Goal: Task Accomplishment & Management: Manage account settings

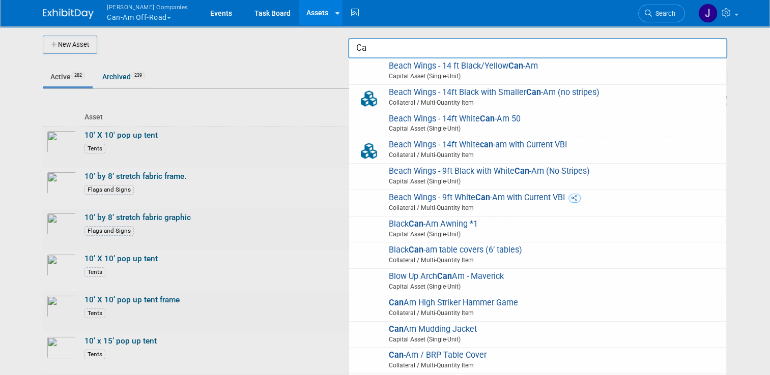
type input "C"
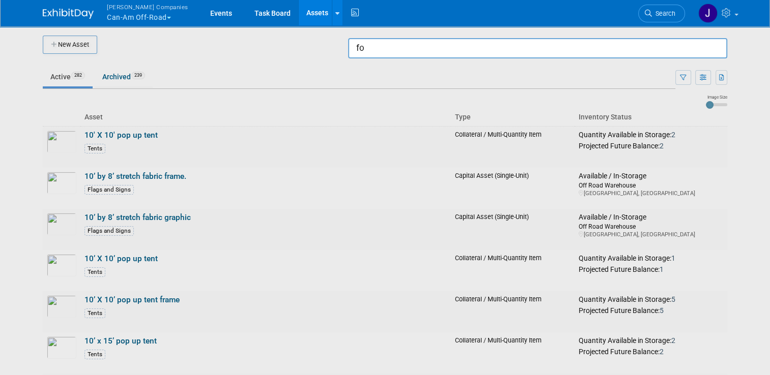
type input "f"
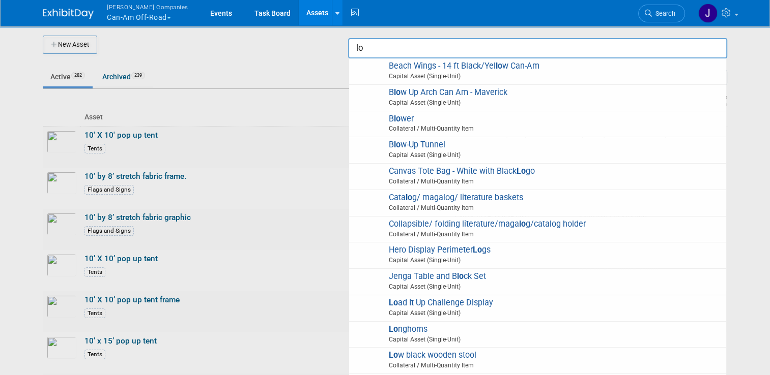
type input "l"
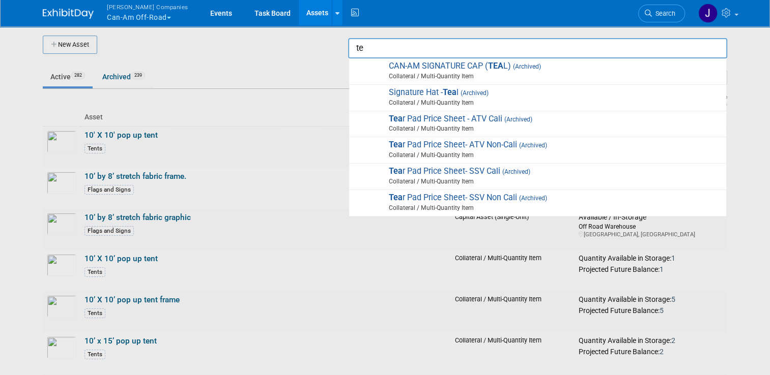
type input "t"
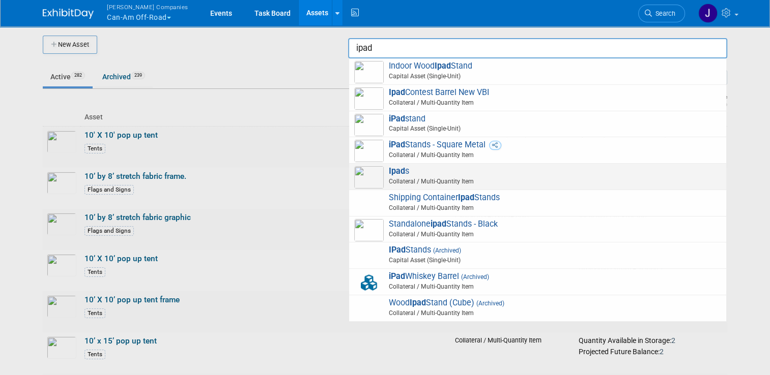
click at [405, 166] on strong "Ipad" at bounding box center [397, 171] width 16 height 10
type input "Ipads"
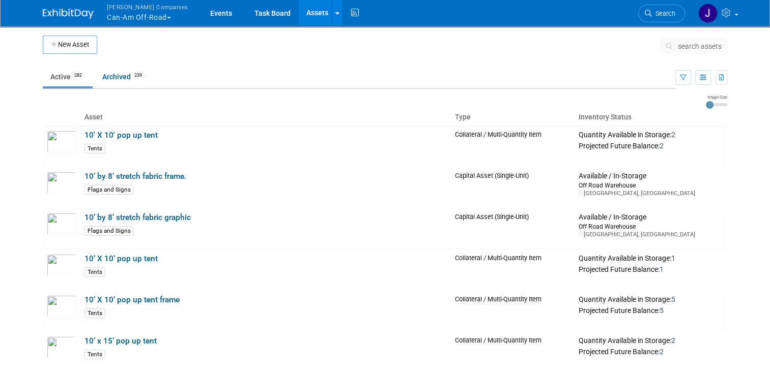
click at [692, 49] on span "search assets" at bounding box center [700, 46] width 44 height 8
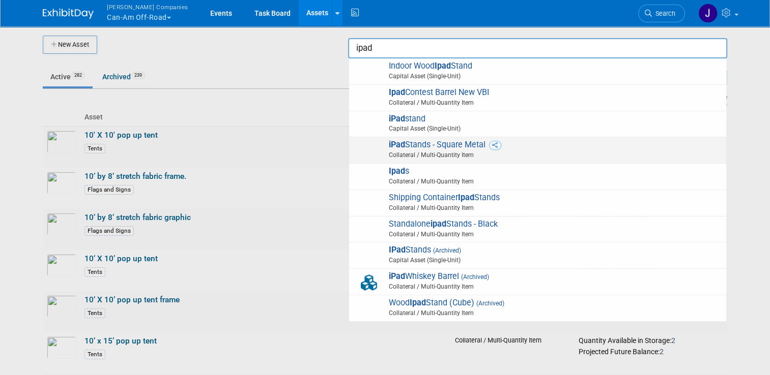
click at [582, 146] on span "iPad Stands - Square Metal Collateral / Multi-Quantity Item" at bounding box center [537, 150] width 367 height 21
type input "iPad Stands - Square Metal"
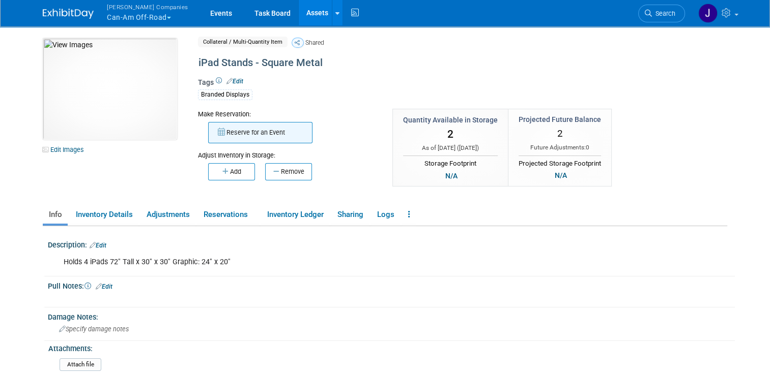
click at [236, 133] on button "Reserve for an Event" at bounding box center [260, 132] width 104 height 21
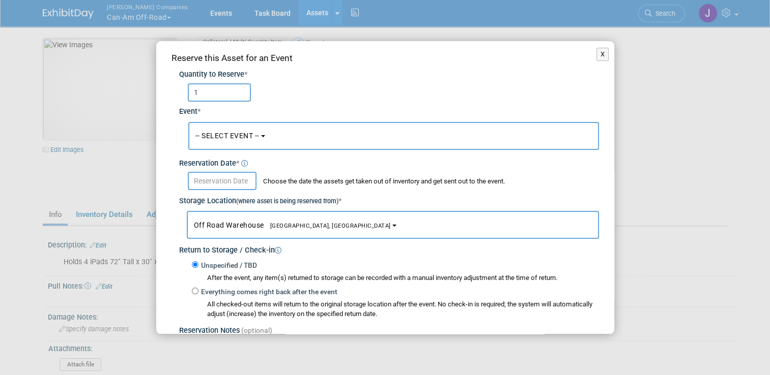
type input "1"
click at [238, 130] on button "-- SELECT EVENT --" at bounding box center [393, 136] width 410 height 28
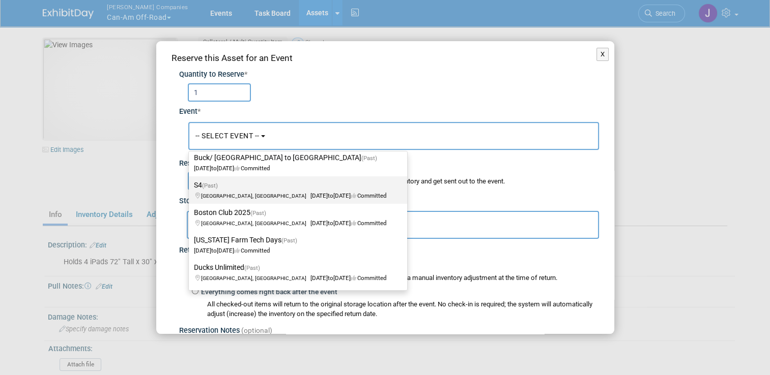
scroll to position [46, 0]
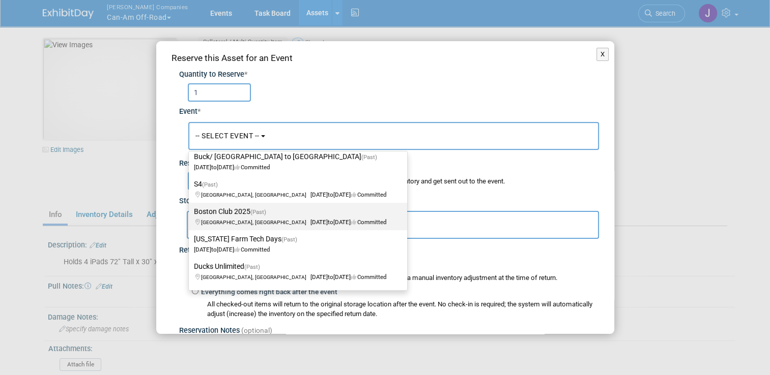
click at [258, 213] on span "(Past)" at bounding box center [258, 212] width 16 height 7
click at [190, 213] on input "Boston Club 2025 (Past) [GEOGRAPHIC_DATA], [GEOGRAPHIC_DATA] [DATE] to [DATE] C…" at bounding box center [187, 212] width 7 height 7
select select "11142355"
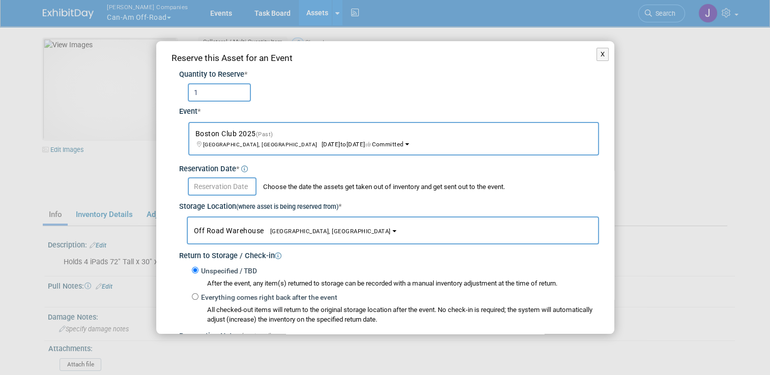
click at [216, 189] on input "text" at bounding box center [222, 187] width 69 height 18
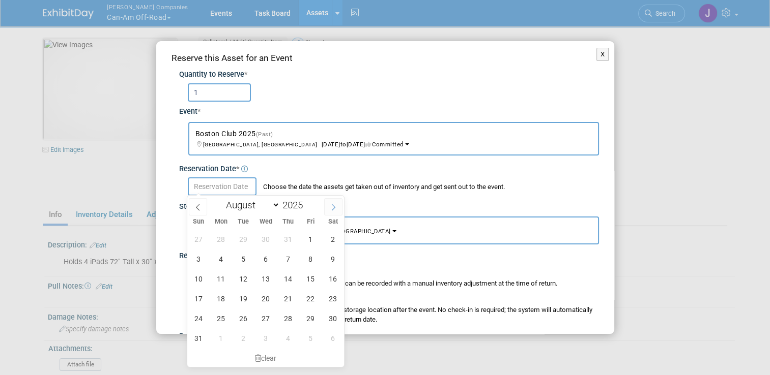
click at [329, 211] on span at bounding box center [333, 206] width 18 height 17
select select "9"
click at [327, 254] on span "11" at bounding box center [333, 259] width 20 height 20
type input "[DATE]"
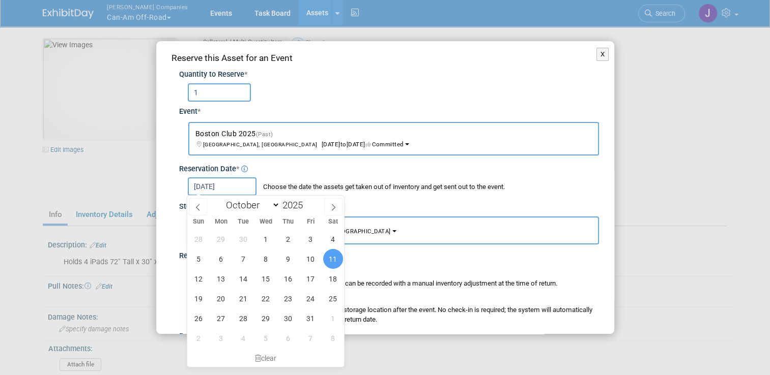
click at [334, 257] on span "11" at bounding box center [333, 259] width 20 height 20
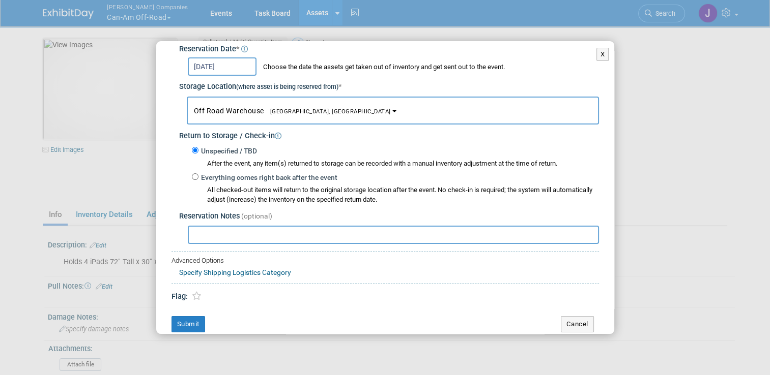
scroll to position [121, 0]
click at [197, 175] on input "Everything comes right back after the event" at bounding box center [195, 175] width 7 height 7
radio input "true"
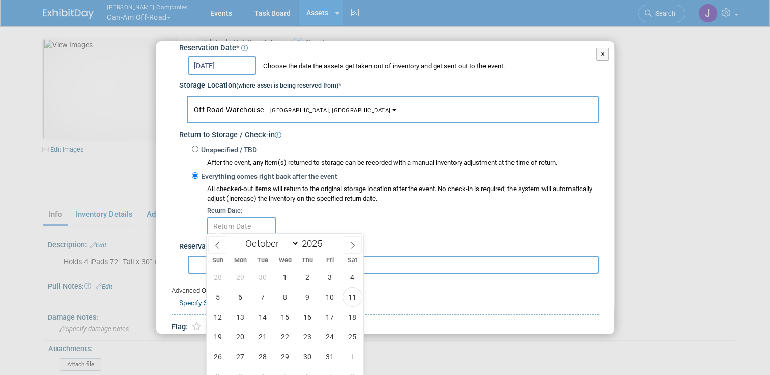
click at [354, 254] on div "Sun Mon Tue Wed Thu Fri Sat" at bounding box center [285, 260] width 157 height 14
click at [354, 253] on span at bounding box center [352, 245] width 18 height 17
select select "10"
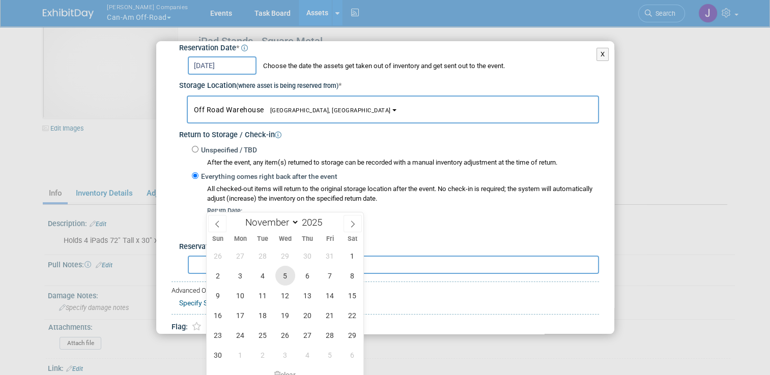
scroll to position [24, 0]
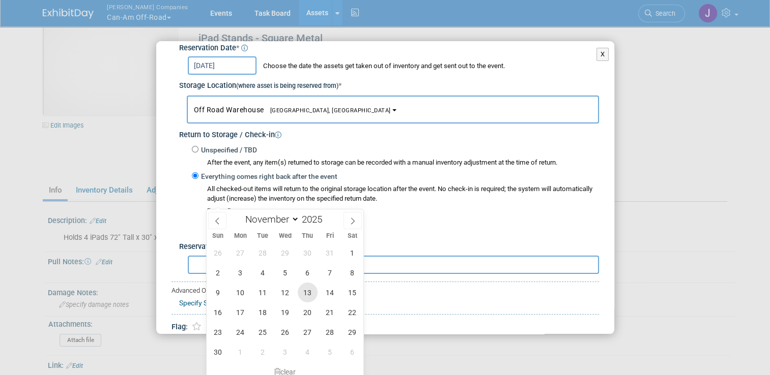
click at [304, 293] on span "13" at bounding box center [308, 293] width 20 height 20
type input "Nov 13, 2025"
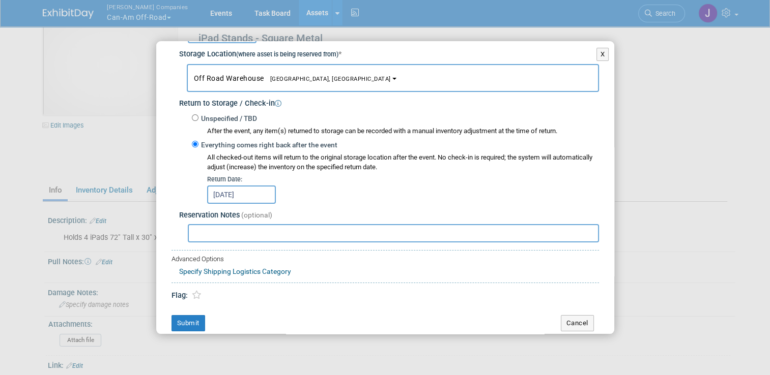
scroll to position [157, 0]
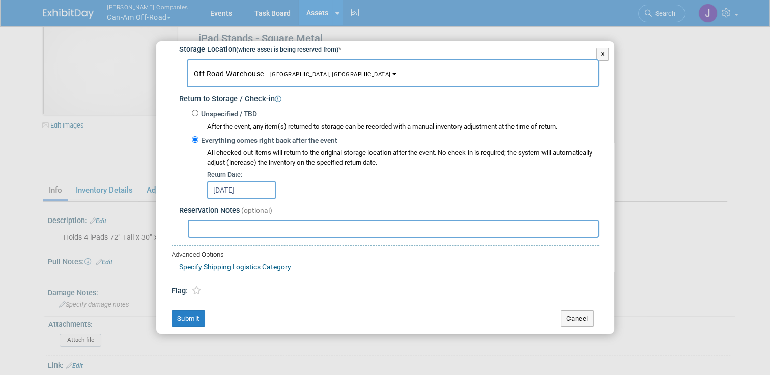
click at [197, 223] on input "text" at bounding box center [393, 229] width 411 height 18
type input "T"
type input "Pulled for Skidoo indoor shows."
click at [177, 313] on button "Submit" at bounding box center [188, 319] width 34 height 16
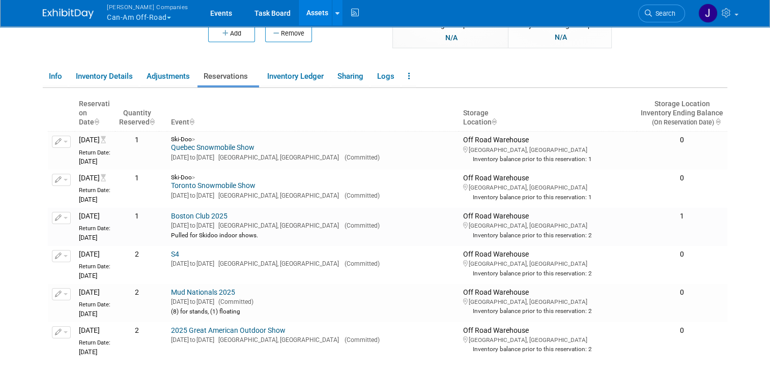
scroll to position [0, 0]
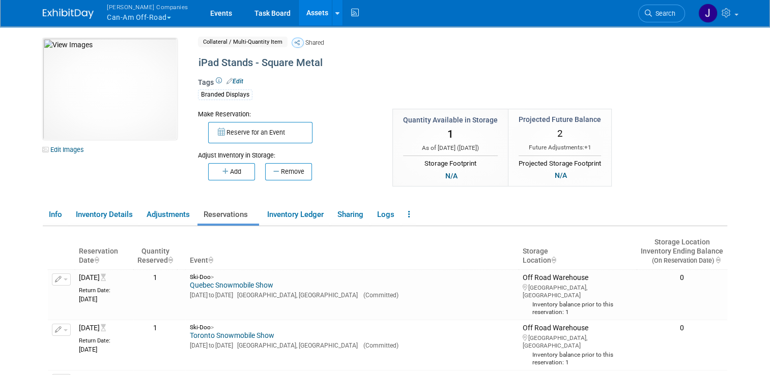
click at [299, 10] on link "Assets" at bounding box center [317, 12] width 37 height 25
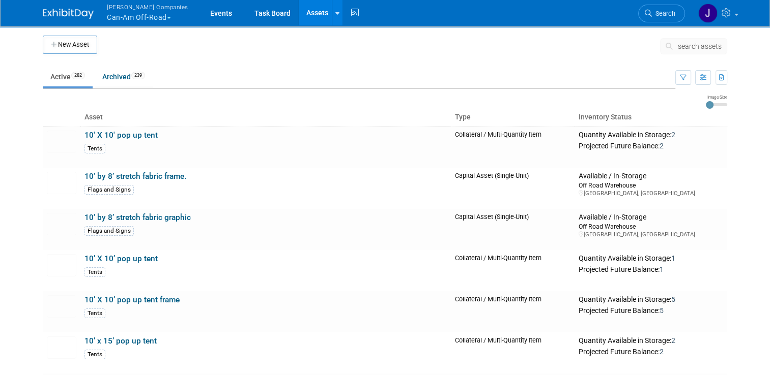
click at [693, 46] on span "search assets" at bounding box center [700, 46] width 44 height 8
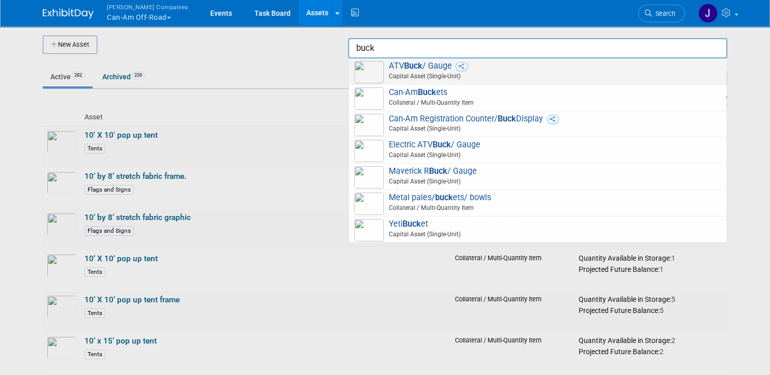
click at [516, 77] on span "Capital Asset (Single-Unit)" at bounding box center [539, 76] width 364 height 9
type input "ATV Buck / Gauge"
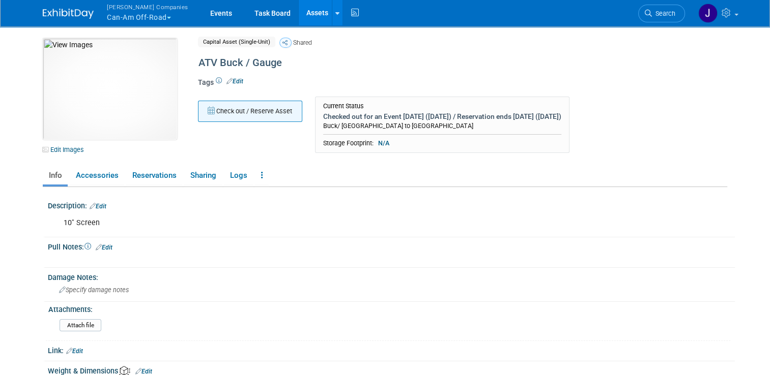
click at [217, 113] on button "Check out / Reserve Asset" at bounding box center [250, 111] width 104 height 21
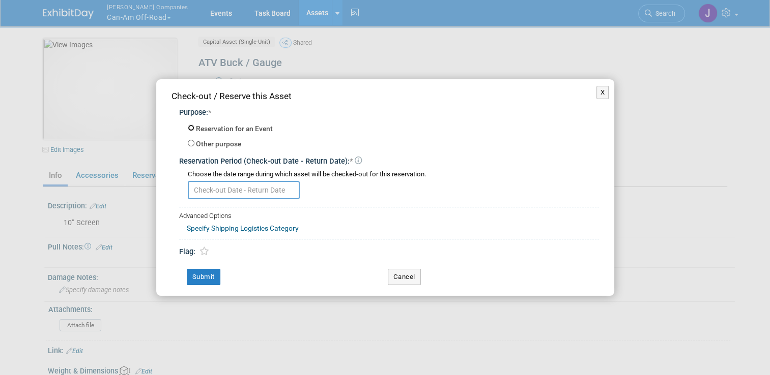
click at [189, 128] on input "Reservation for an Event" at bounding box center [191, 128] width 7 height 7
radio input "true"
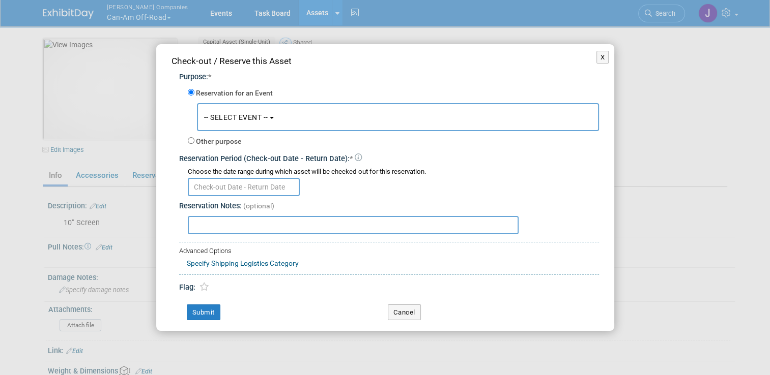
click at [223, 124] on button "-- SELECT EVENT --" at bounding box center [398, 117] width 402 height 28
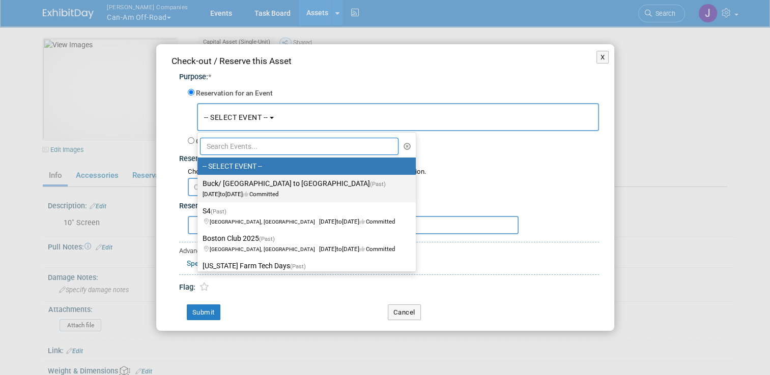
click at [246, 190] on label "Buck/ Gauges to Valcourt (Past) Sep 30, 2025 to Oct 1, 2025 Committed" at bounding box center [303, 188] width 203 height 23
click at [199, 187] on input "Buck/ Gauges to Valcourt (Past) Sep 30, 2025 to Oct 1, 2025 Committed" at bounding box center [195, 184] width 7 height 7
select select "11165978"
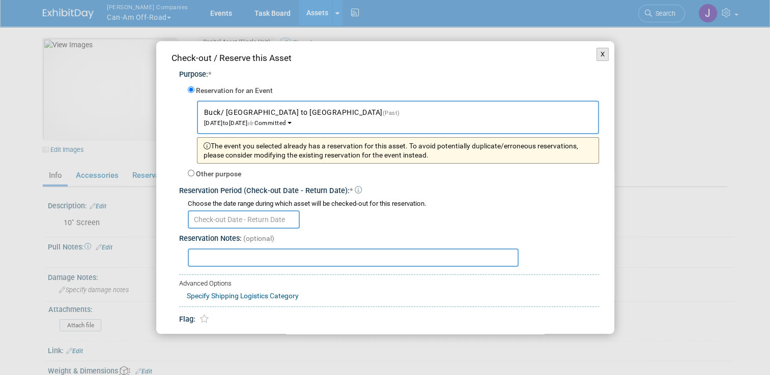
click at [596, 57] on button "X" at bounding box center [602, 54] width 13 height 13
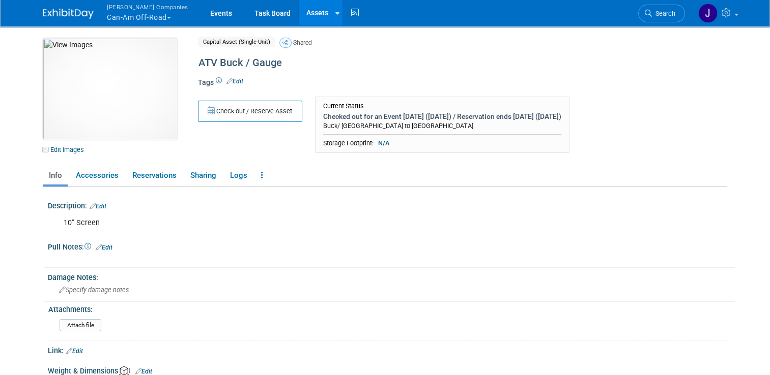
click at [299, 6] on link "Assets" at bounding box center [317, 12] width 37 height 25
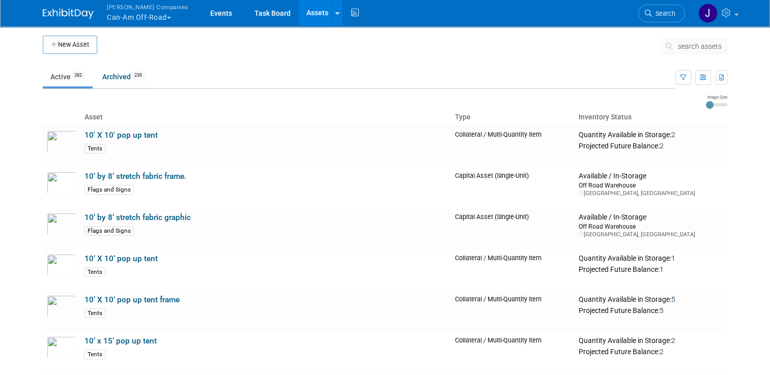
click at [692, 44] on span "search assets" at bounding box center [700, 46] width 44 height 8
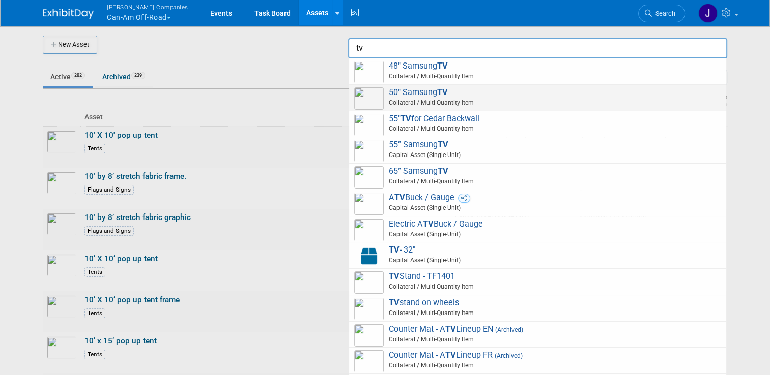
click at [411, 99] on span "Collateral / Multi-Quantity Item" at bounding box center [539, 102] width 364 height 9
type input "50" Samsung TV"
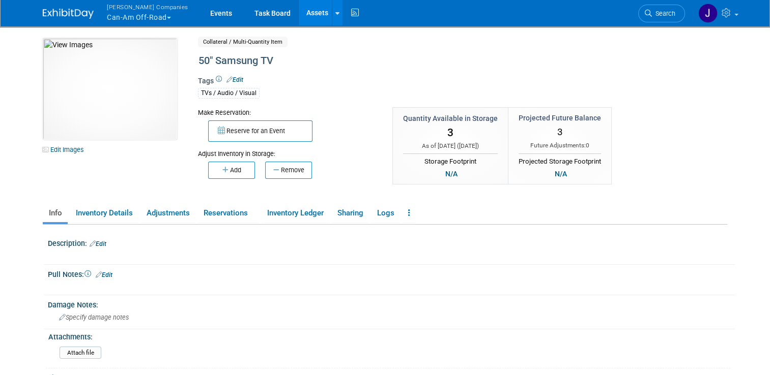
click at [299, 22] on link "Assets" at bounding box center [317, 12] width 37 height 25
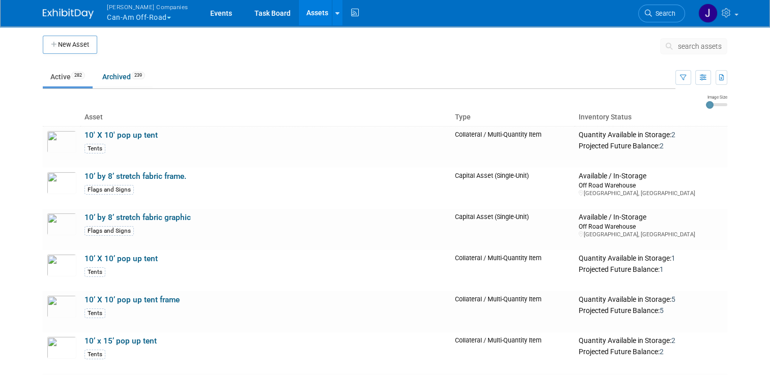
click at [696, 43] on span "search assets" at bounding box center [700, 46] width 44 height 8
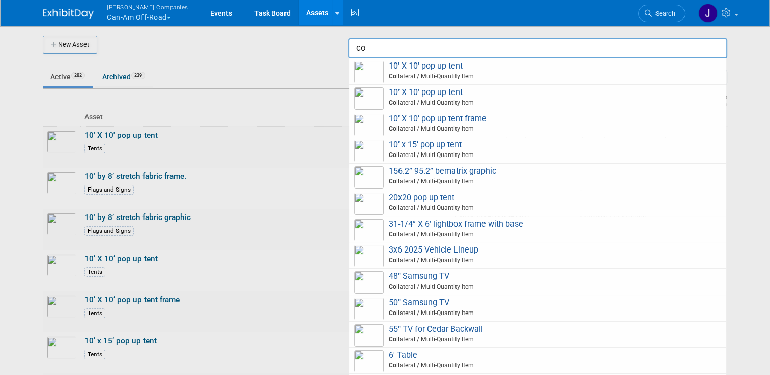
type input "c"
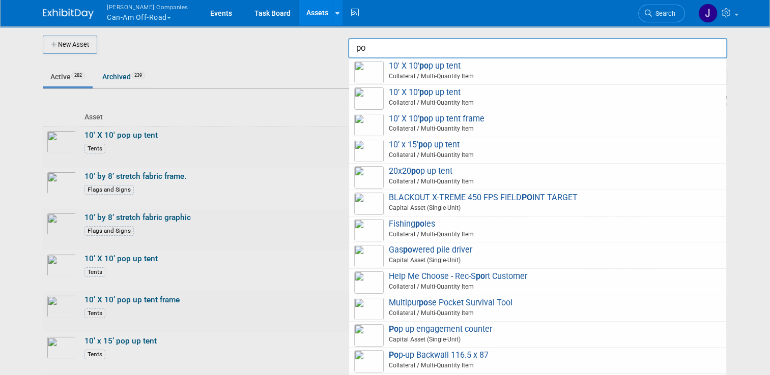
type input "p"
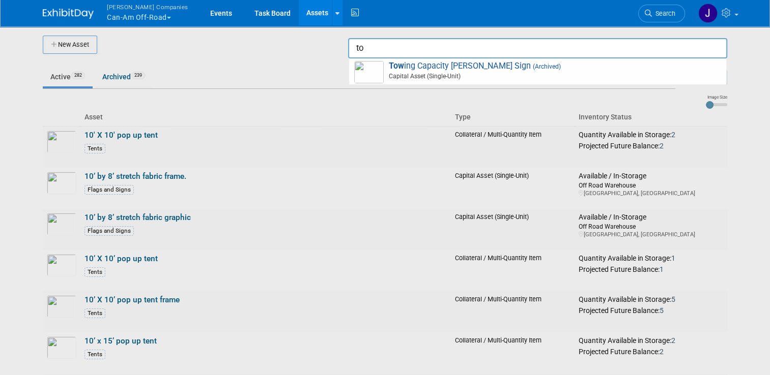
type input "t"
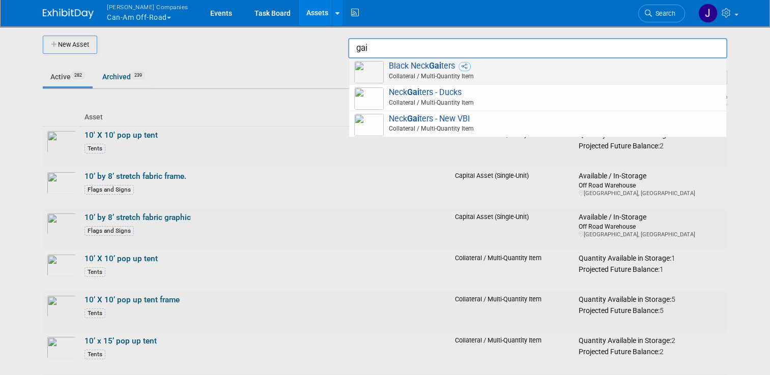
click at [406, 72] on span "Collateral / Multi-Quantity Item" at bounding box center [539, 76] width 364 height 9
type input "Black Neck Gaiters"
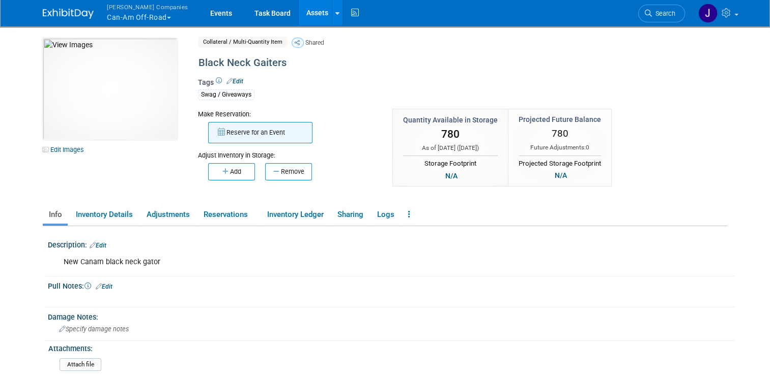
click at [247, 134] on button "Reserve for an Event" at bounding box center [260, 132] width 104 height 21
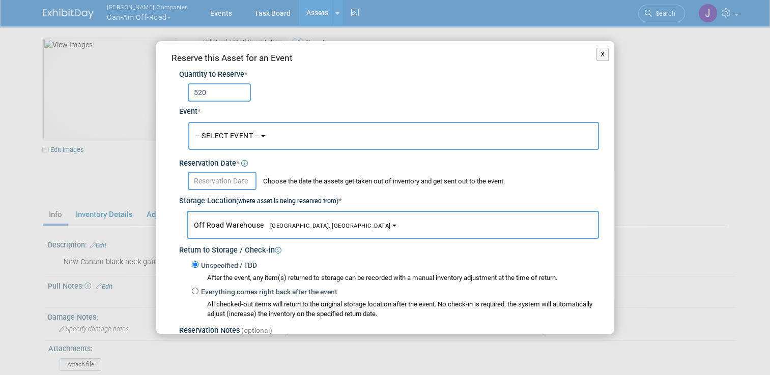
type input "520"
click at [254, 145] on button "-- SELECT EVENT --" at bounding box center [393, 136] width 410 height 28
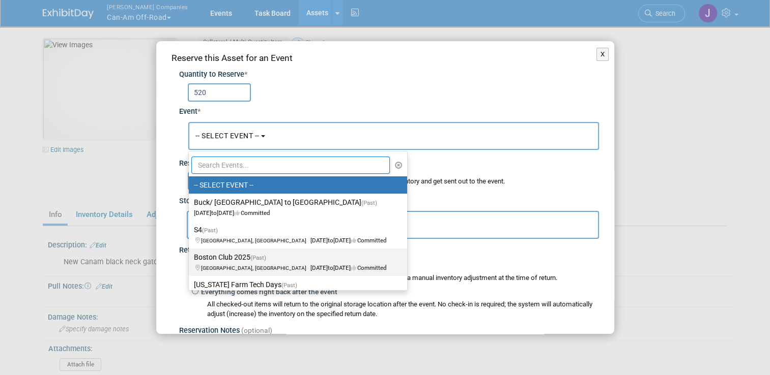
click at [224, 252] on label "Boston Club 2025 (Past) [GEOGRAPHIC_DATA], [GEOGRAPHIC_DATA] [DATE] to [DATE] C…" at bounding box center [295, 262] width 203 height 23
click at [190, 254] on input "Boston Club 2025 (Past) [GEOGRAPHIC_DATA], [GEOGRAPHIC_DATA] [DATE] to [DATE] C…" at bounding box center [187, 257] width 7 height 7
select select "11142355"
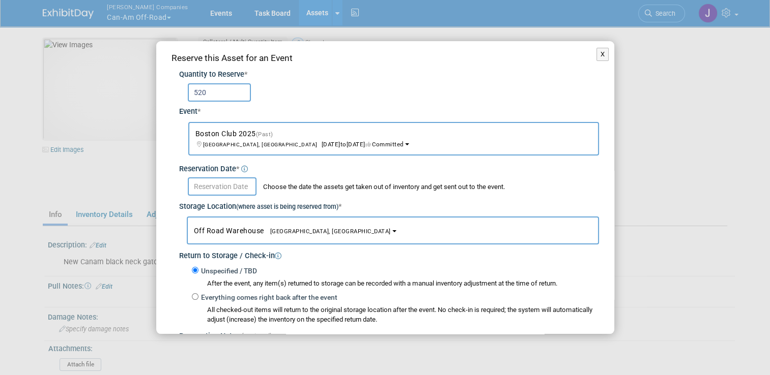
click at [208, 183] on input "text" at bounding box center [222, 187] width 69 height 18
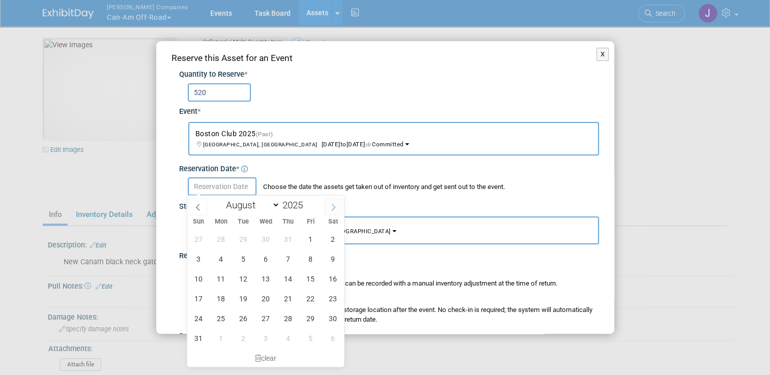
click at [331, 211] on icon at bounding box center [333, 207] width 7 height 7
select select "9"
click at [328, 262] on span "11" at bounding box center [333, 259] width 20 height 20
type input "[DATE]"
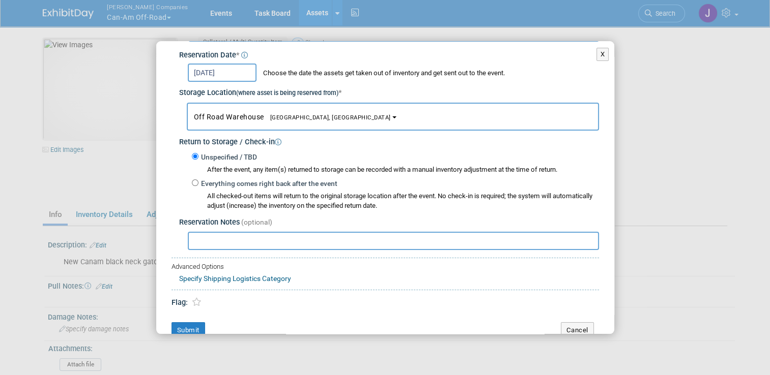
scroll to position [126, 0]
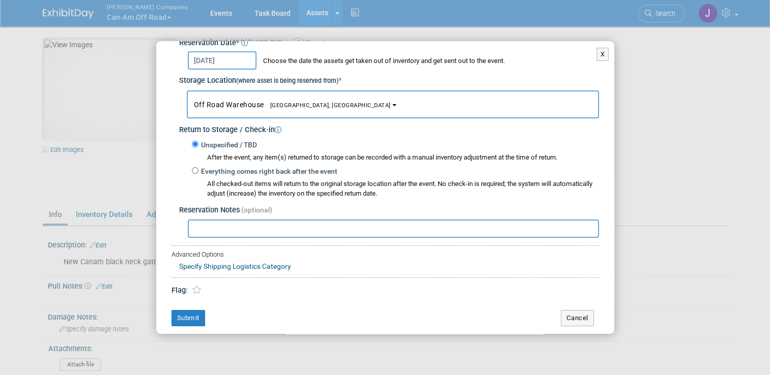
click at [210, 225] on input "text" at bounding box center [393, 229] width 411 height 18
type input "Pulled for Skidoo indoor shows."
click at [183, 316] on button "Submit" at bounding box center [188, 318] width 34 height 16
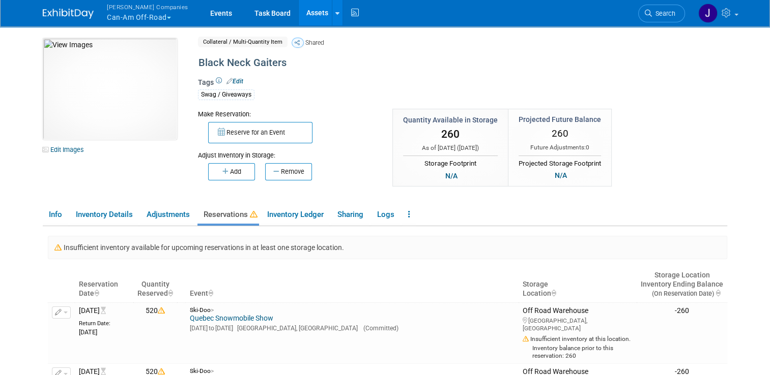
click at [299, 8] on link "Assets" at bounding box center [317, 12] width 37 height 25
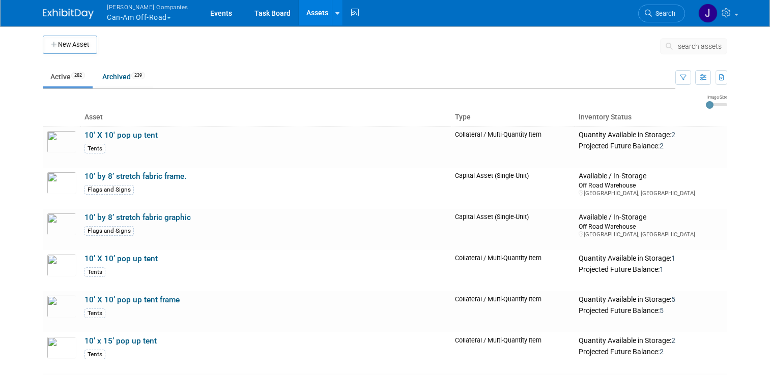
click at [694, 44] on span "search assets" at bounding box center [700, 46] width 44 height 8
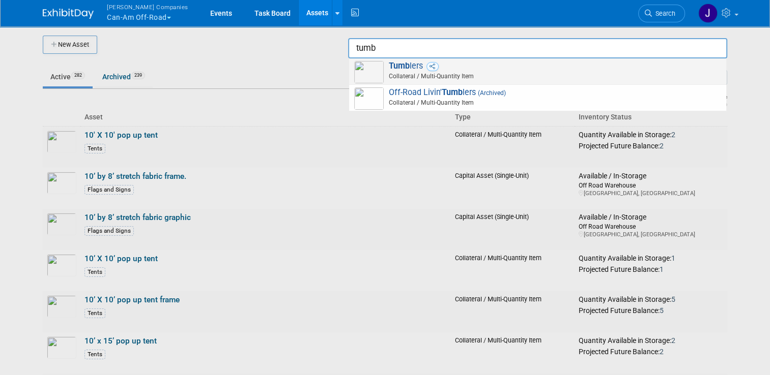
click at [547, 78] on span "Collateral / Multi-Quantity Item" at bounding box center [539, 76] width 364 height 9
type input "Tumblers"
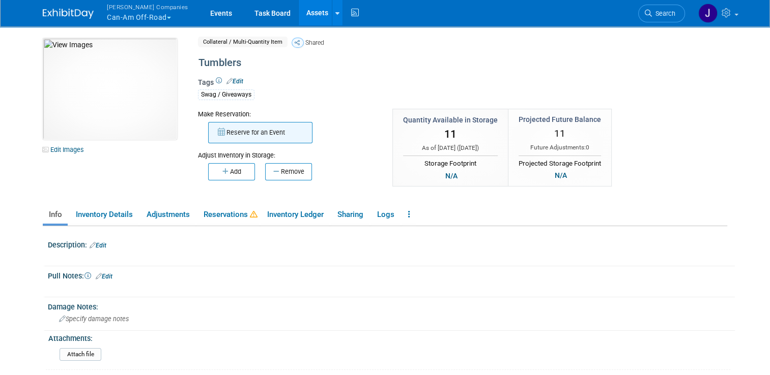
click at [271, 128] on button "Reserve for an Event" at bounding box center [260, 132] width 104 height 21
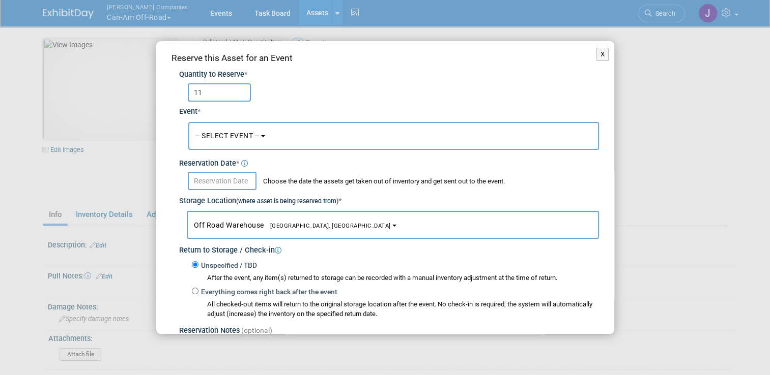
type input "11"
click at [252, 140] on button "-- SELECT EVENT --" at bounding box center [393, 136] width 410 height 28
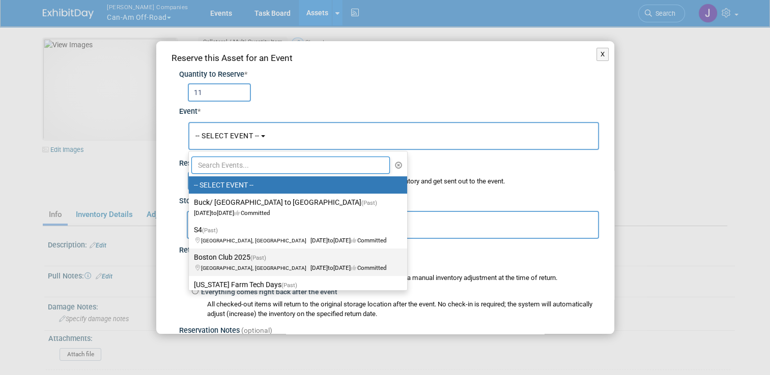
click at [236, 260] on label "Boston Club 2025 (Past) [GEOGRAPHIC_DATA], [GEOGRAPHIC_DATA] [DATE] to [DATE] C…" at bounding box center [295, 262] width 203 height 23
click at [190, 260] on input "Boston Club 2025 (Past) [GEOGRAPHIC_DATA], [GEOGRAPHIC_DATA] [DATE] to [DATE] C…" at bounding box center [187, 257] width 7 height 7
select select "11142355"
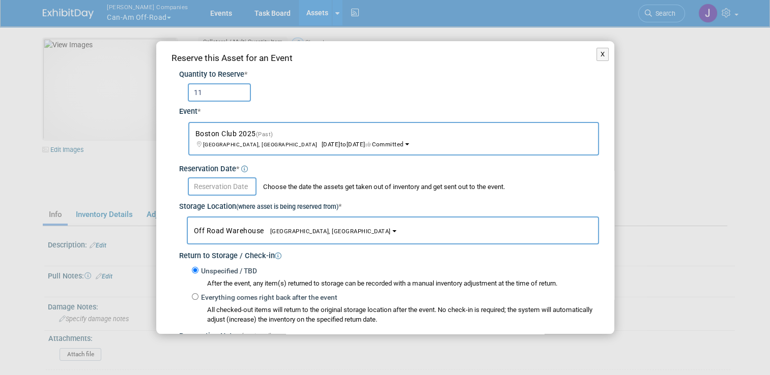
click at [230, 186] on input "text" at bounding box center [222, 187] width 69 height 18
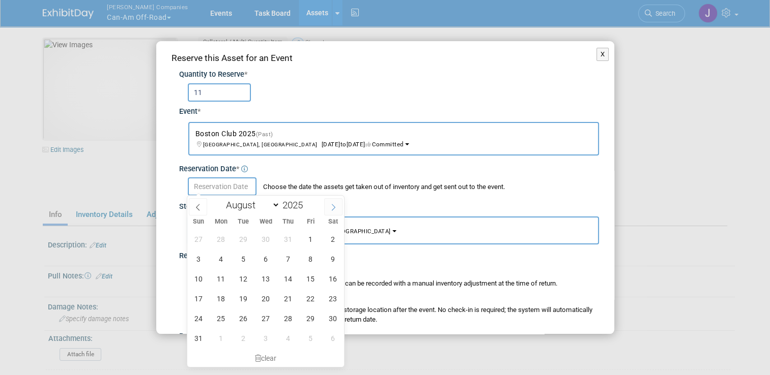
click at [330, 207] on icon at bounding box center [333, 207] width 7 height 7
select select "9"
click at [332, 256] on span "11" at bounding box center [333, 259] width 20 height 20
type input "[DATE]"
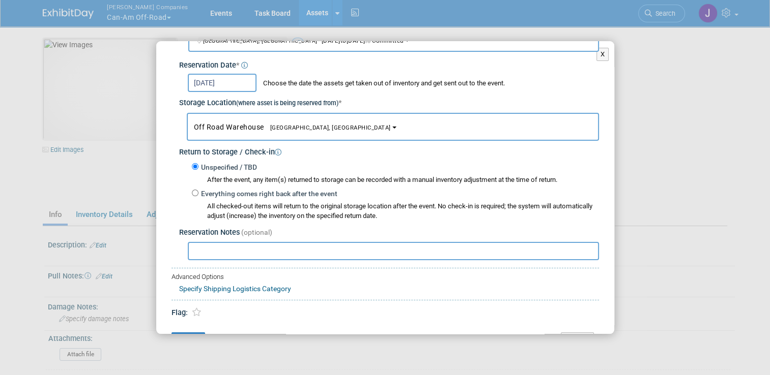
scroll to position [104, 0]
click at [214, 251] on input "text" at bounding box center [393, 251] width 411 height 18
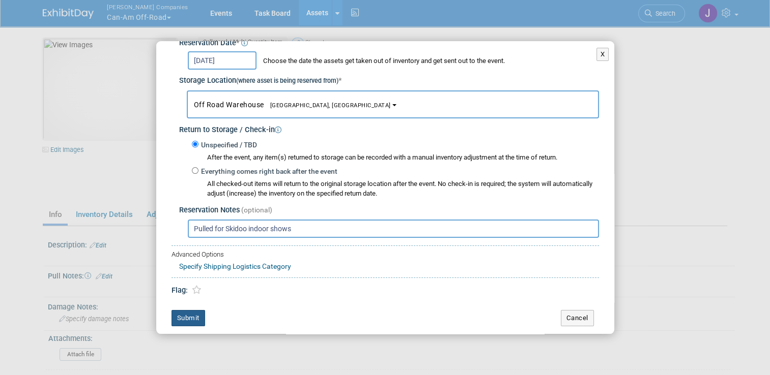
type input "Pulled for Skidoo indoor shows"
click at [179, 315] on button "Submit" at bounding box center [188, 318] width 34 height 16
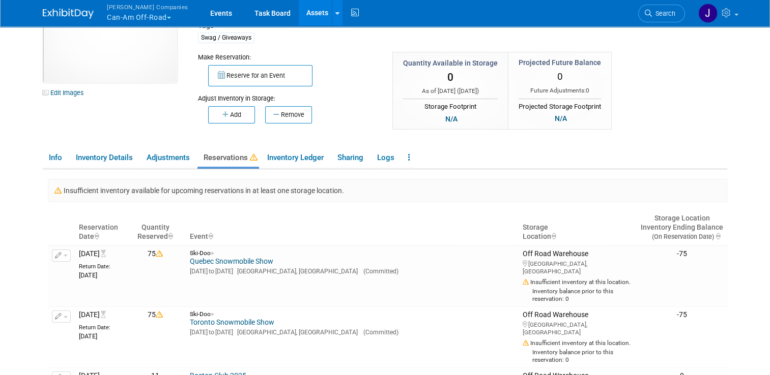
scroll to position [0, 0]
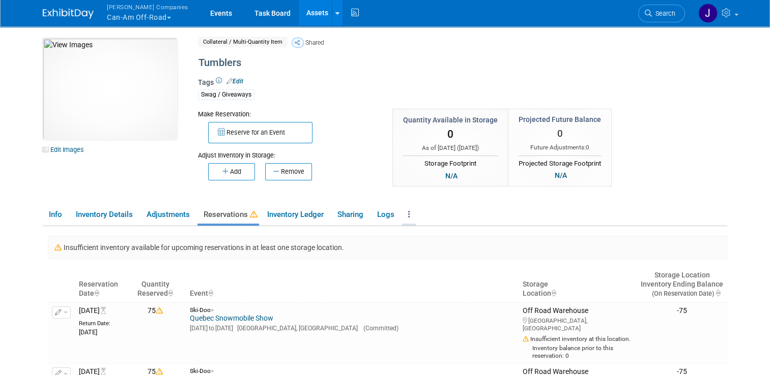
click at [402, 211] on link at bounding box center [409, 215] width 14 height 18
click at [411, 253] on link "Archive Asset" at bounding box center [446, 252] width 89 height 17
